Goal: Book appointment/travel/reservation

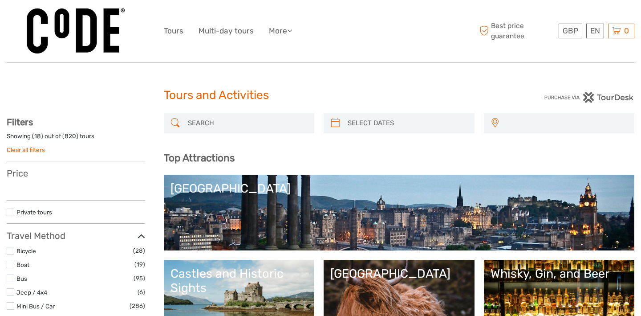
select select
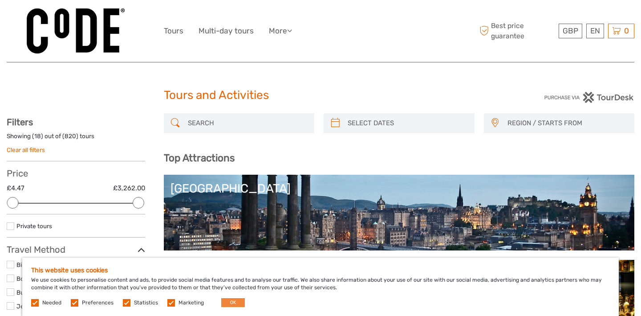
click at [231, 302] on button "OK" at bounding box center [233, 302] width 24 height 9
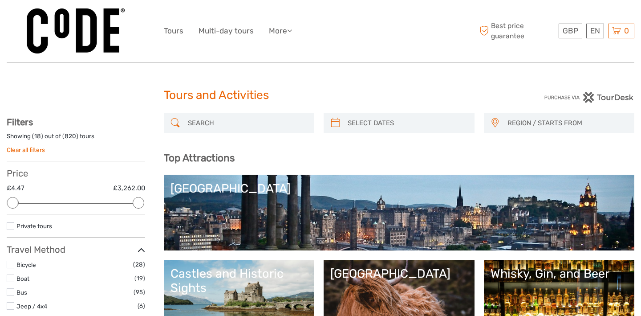
click at [370, 131] on div at bounding box center [399, 123] width 151 height 20
type input "04/09/2025"
click at [358, 121] on input "search" at bounding box center [407, 123] width 126 height 16
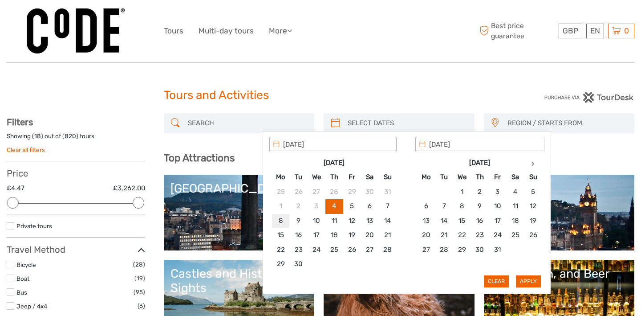
type input "08/09/2025"
type input "10/09/2025"
type input "08/09/2025"
click at [534, 278] on button "Apply" at bounding box center [528, 281] width 25 height 12
type input "08/09/2025 - 10/09/2025"
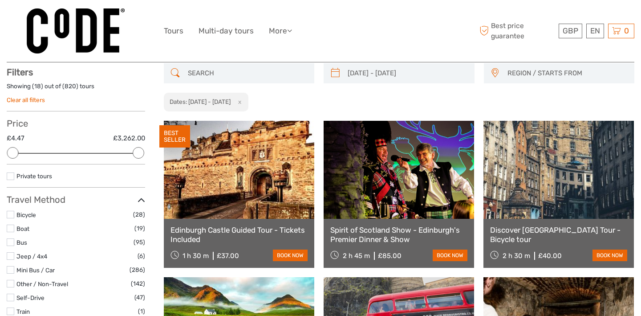
scroll to position [50, 0]
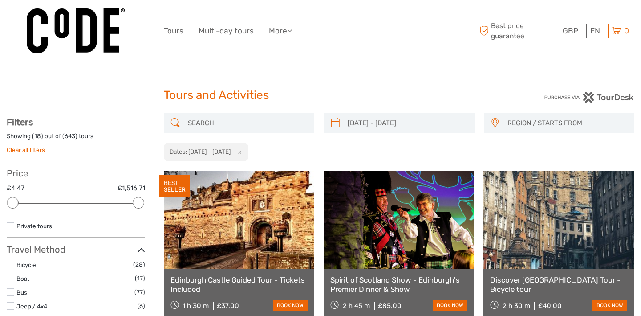
click at [557, 122] on span "REGION / STARTS FROM" at bounding box center [567, 123] width 127 height 15
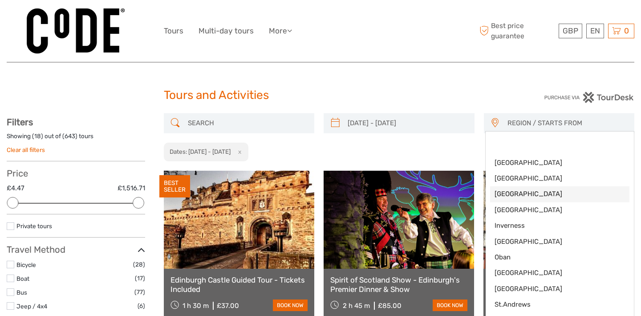
click at [520, 190] on span "[GEOGRAPHIC_DATA]" at bounding box center [553, 193] width 116 height 9
select select "[GEOGRAPHIC_DATA]"
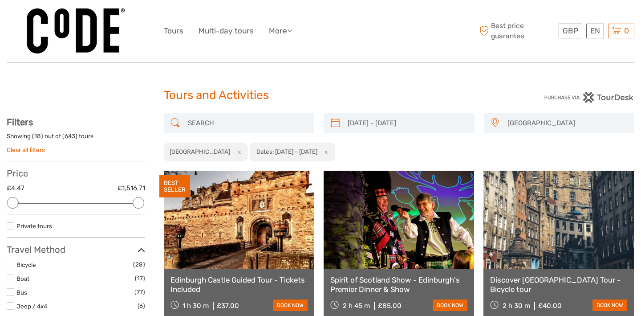
scroll to position [17, 0]
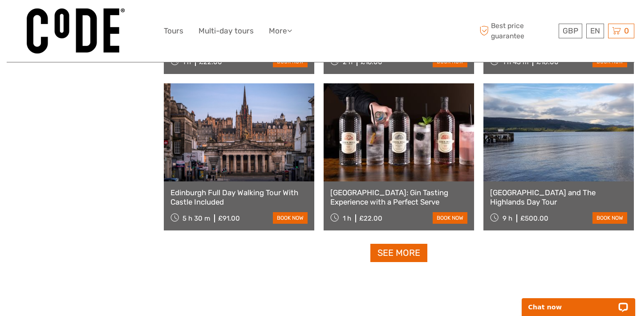
scroll to position [871, 0]
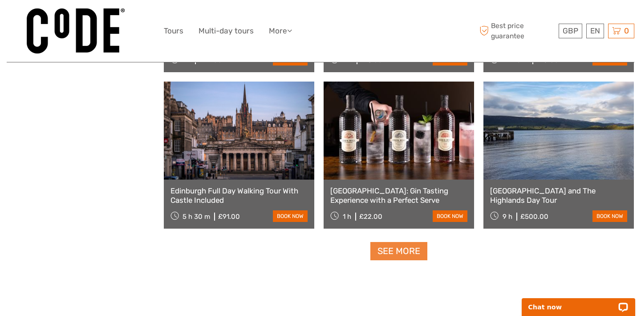
click at [394, 255] on link "See more" at bounding box center [399, 251] width 57 height 18
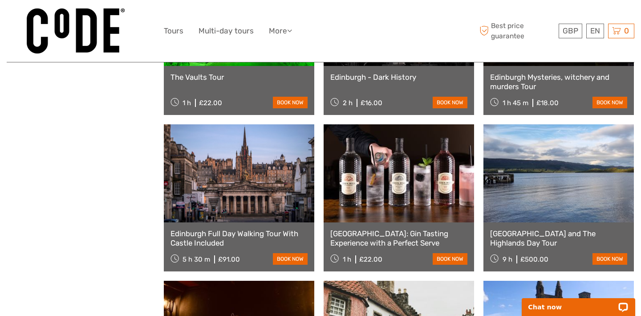
scroll to position [829, 0]
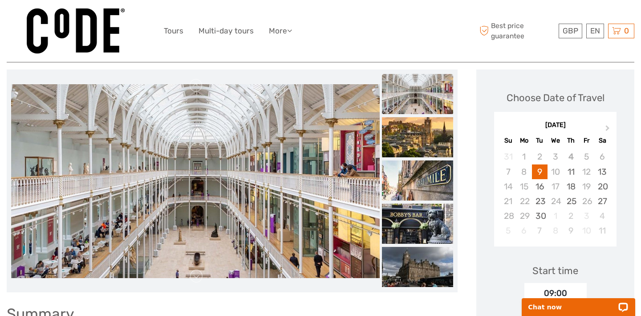
scroll to position [104, 0]
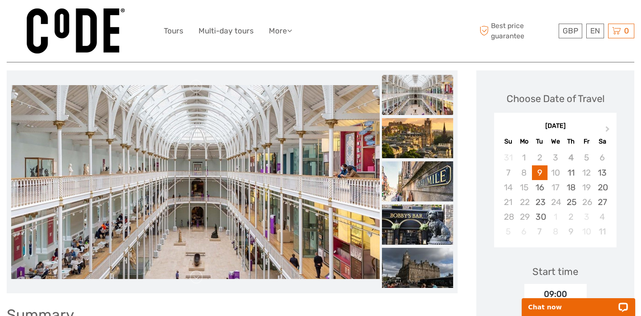
click at [57, 161] on img at bounding box center [195, 182] width 369 height 194
click at [110, 175] on img at bounding box center [195, 182] width 369 height 194
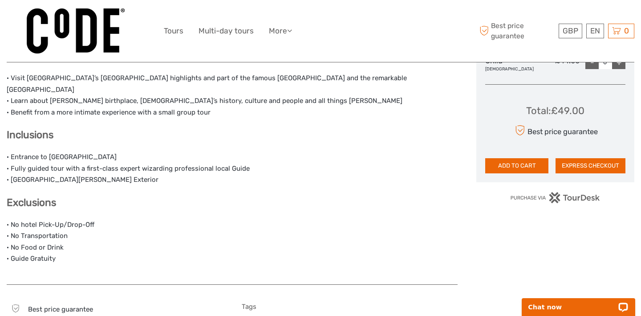
scroll to position [470, 0]
